Goal: Check status: Check status

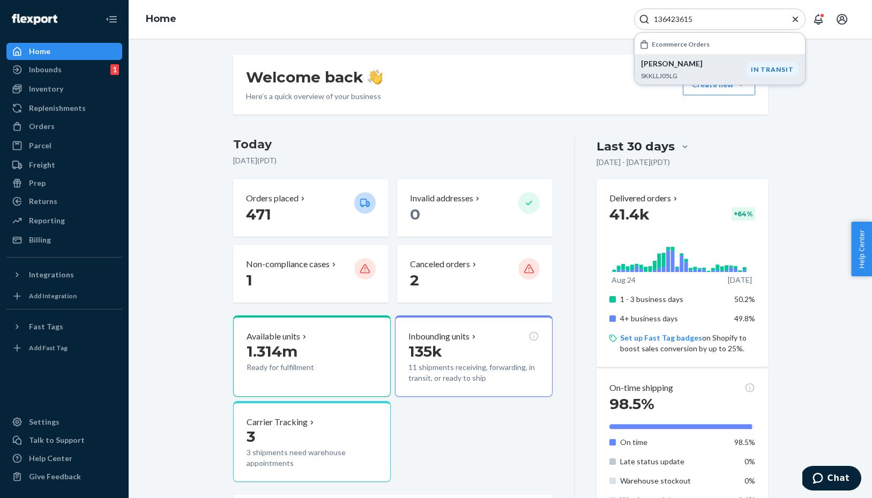
type input "136423615"
click at [687, 70] on div "[PERSON_NAME] SKKLLJ05LG" at bounding box center [693, 69] width 105 height 22
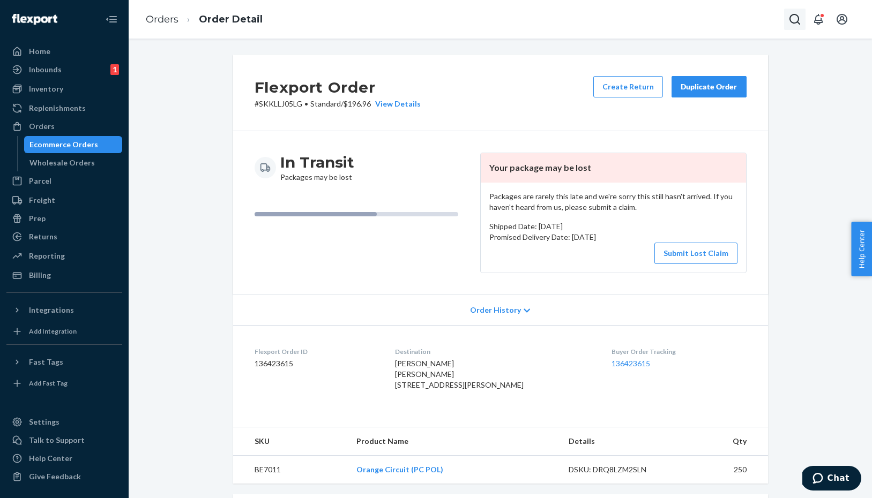
click at [796, 22] on icon "Open Search Box" at bounding box center [794, 19] width 11 height 11
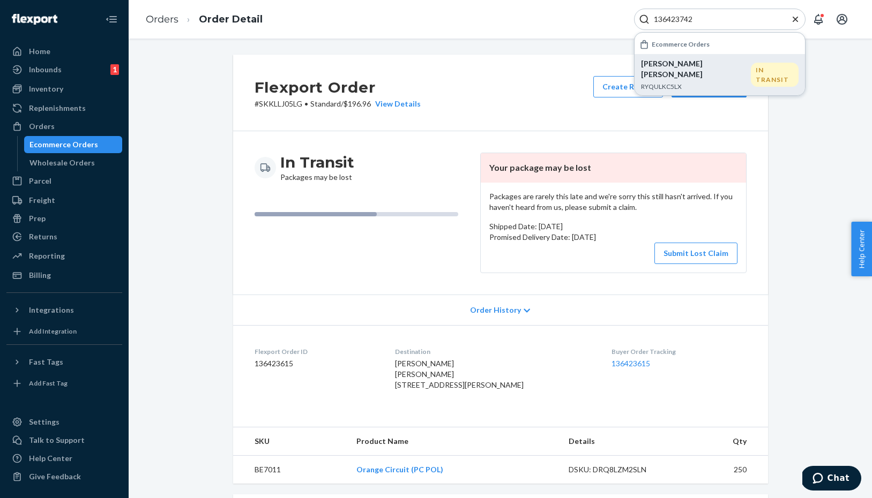
type input "136423742"
click at [670, 70] on div "[PERSON_NAME] [PERSON_NAME] RYQULKC5LX" at bounding box center [696, 74] width 110 height 33
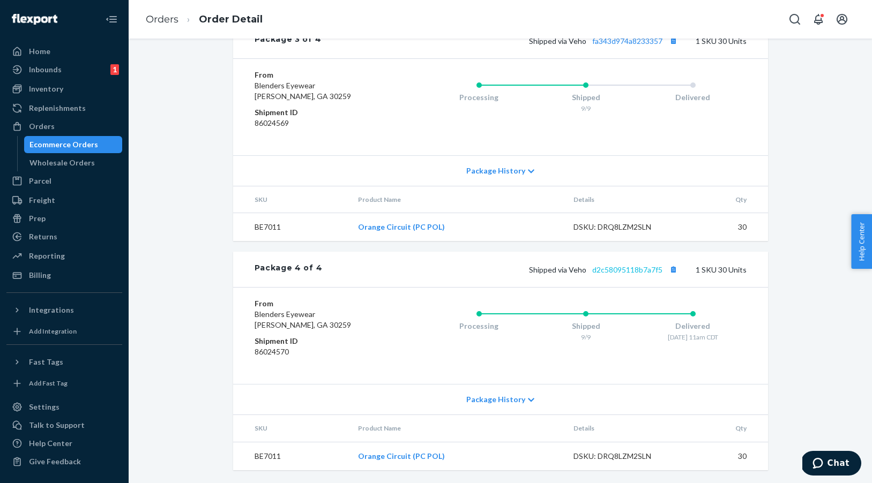
scroll to position [988, 0]
click at [620, 272] on link "d2c58095118b7a7f5" at bounding box center [627, 269] width 70 height 9
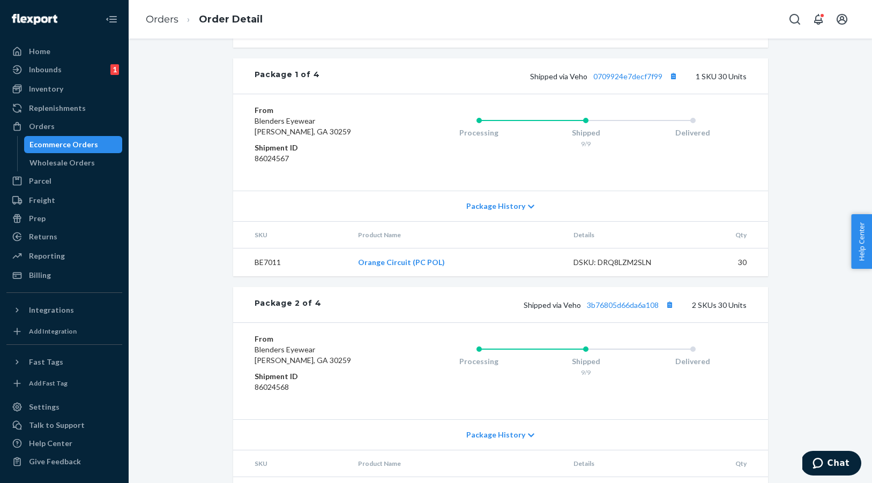
scroll to position [501, 0]
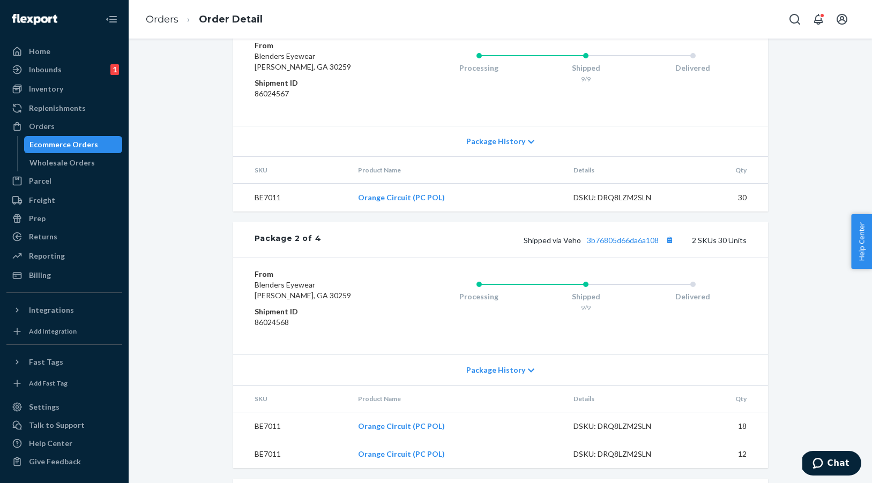
click at [622, 16] on link "0709924e7decf7f99" at bounding box center [627, 11] width 69 height 9
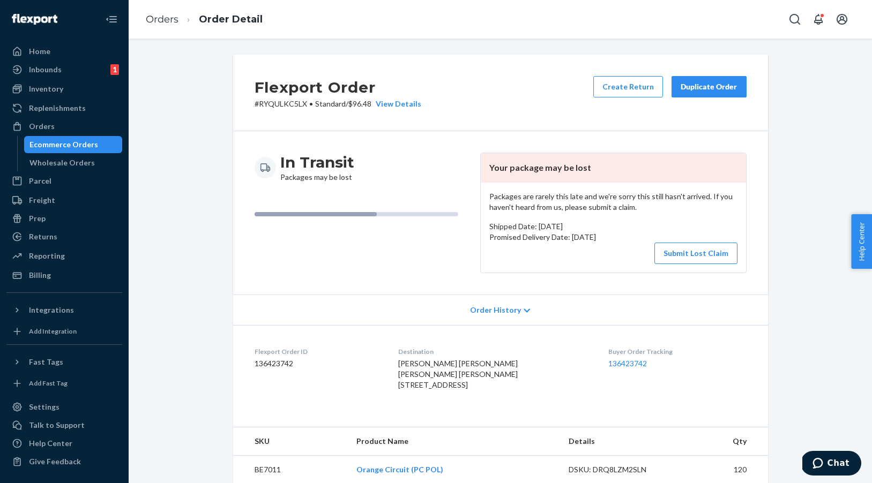
scroll to position [0, 0]
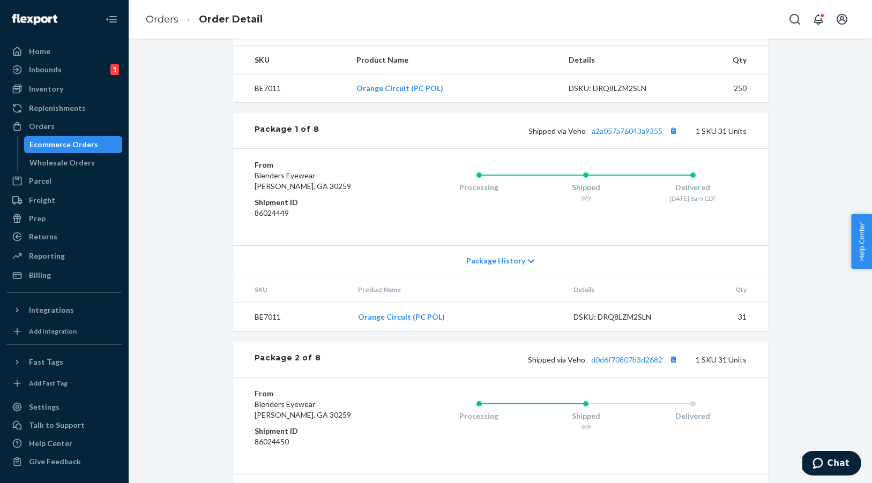
scroll to position [399, 0]
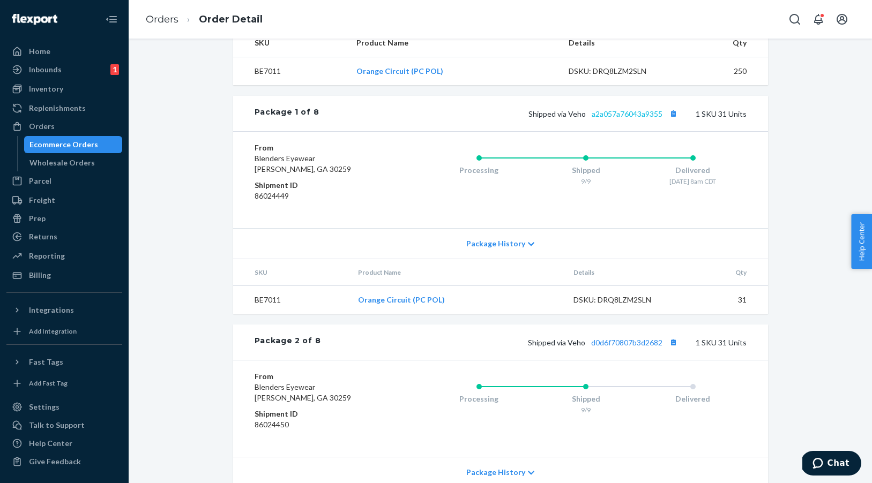
click at [623, 118] on link "a2a057a76043a9355" at bounding box center [626, 113] width 71 height 9
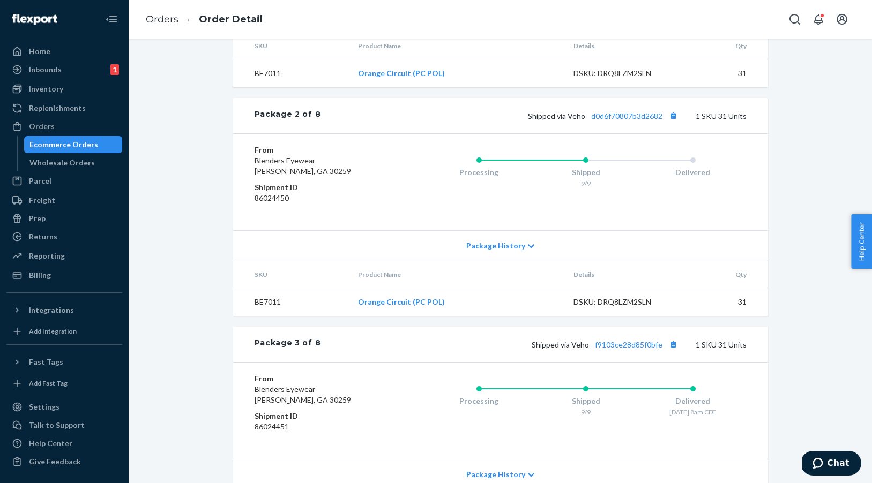
scroll to position [627, 0]
click at [643, 119] on link "d0d6f70807b3d2682" at bounding box center [626, 114] width 71 height 9
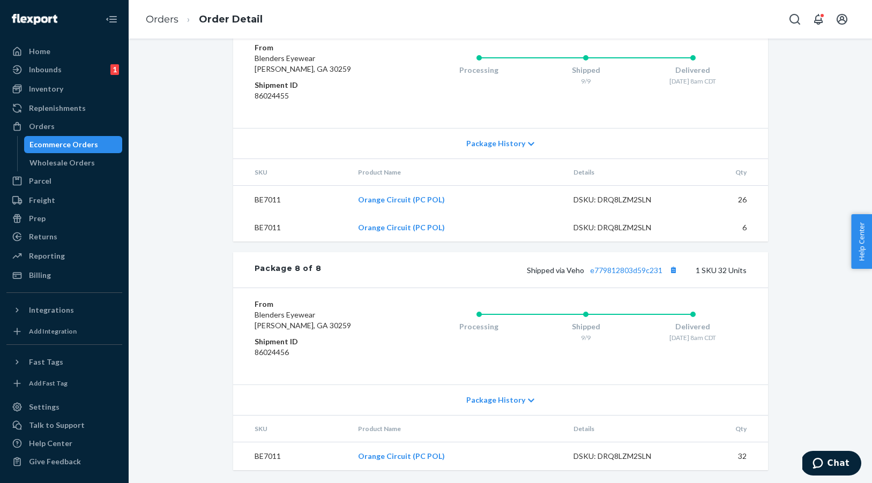
scroll to position [1920, 0]
